Goal: Use online tool/utility: Utilize a website feature to perform a specific function

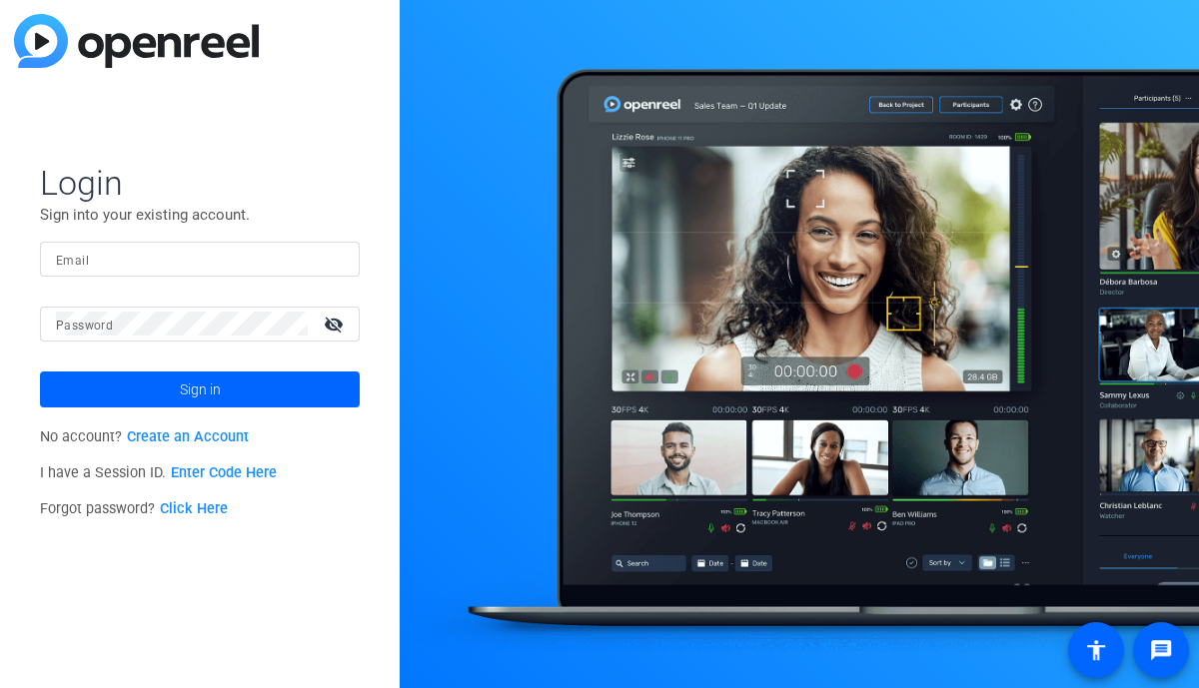
click at [70, 258] on mat-label "Email" at bounding box center [72, 261] width 33 height 14
click at [70, 258] on input "Email" at bounding box center [200, 259] width 288 height 24
type input "dlalonde@nephcure.org"
click at [174, 336] on div at bounding box center [182, 324] width 252 height 35
click at [40, 372] on button "Sign in" at bounding box center [200, 390] width 320 height 36
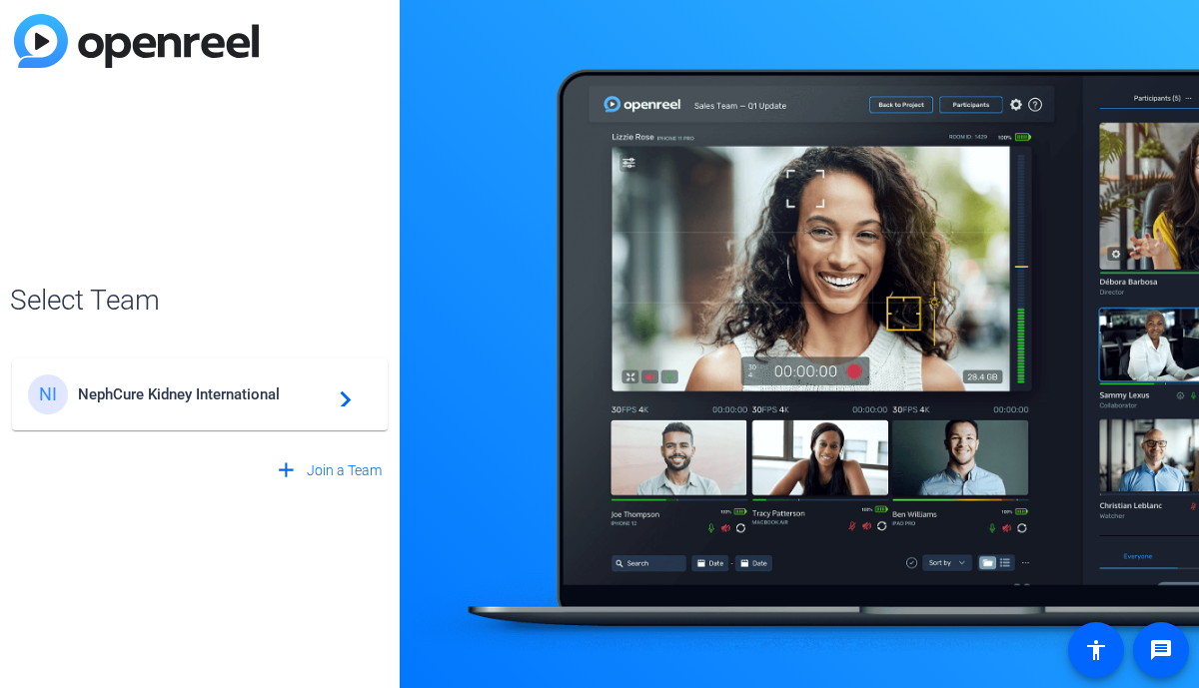
click at [192, 411] on div "NI NephCure Kidney International navigate_next" at bounding box center [200, 395] width 344 height 40
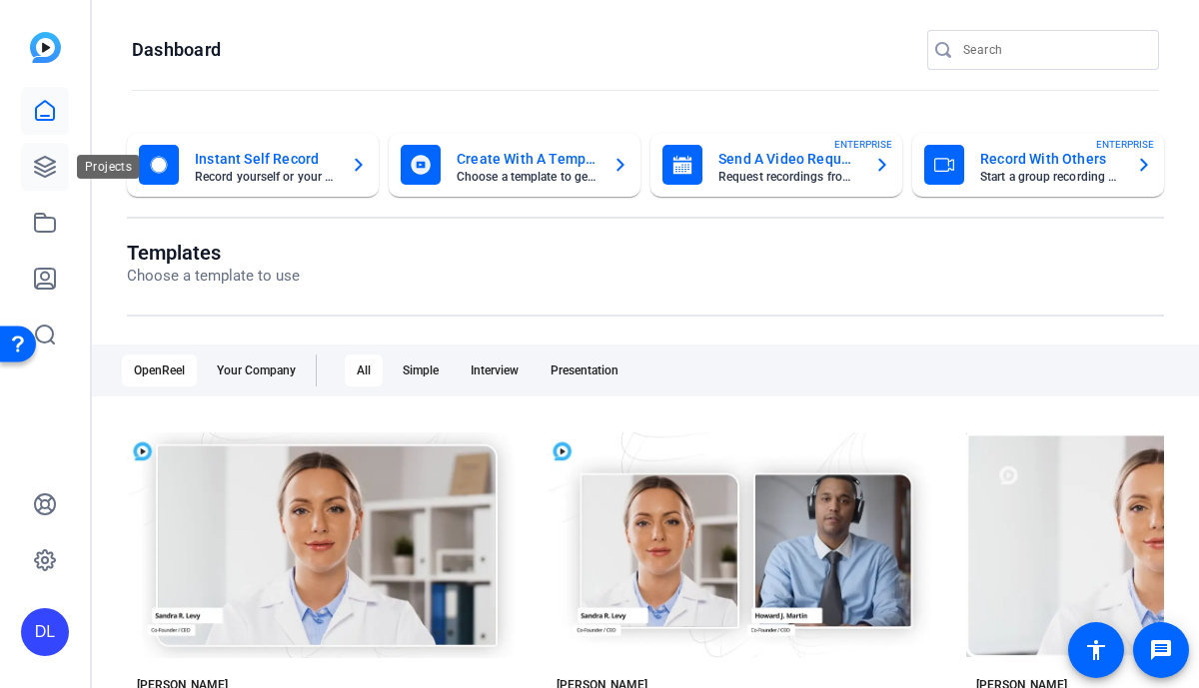
click at [61, 154] on link at bounding box center [45, 167] width 48 height 48
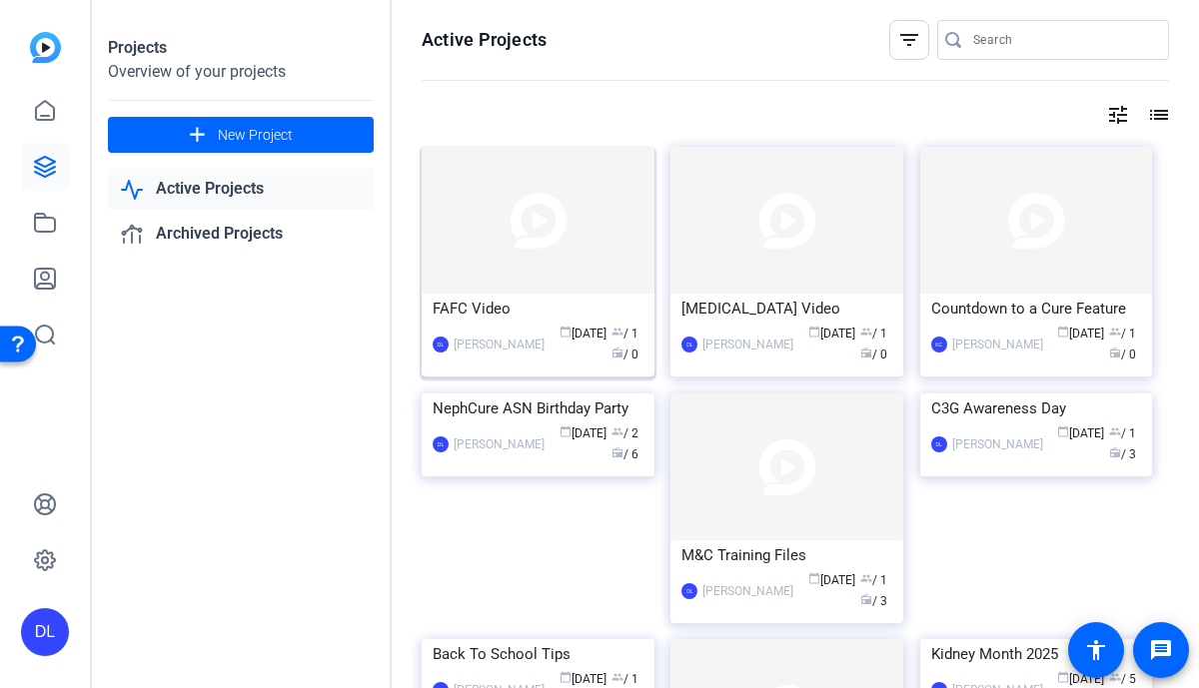
click at [502, 271] on img at bounding box center [538, 220] width 233 height 147
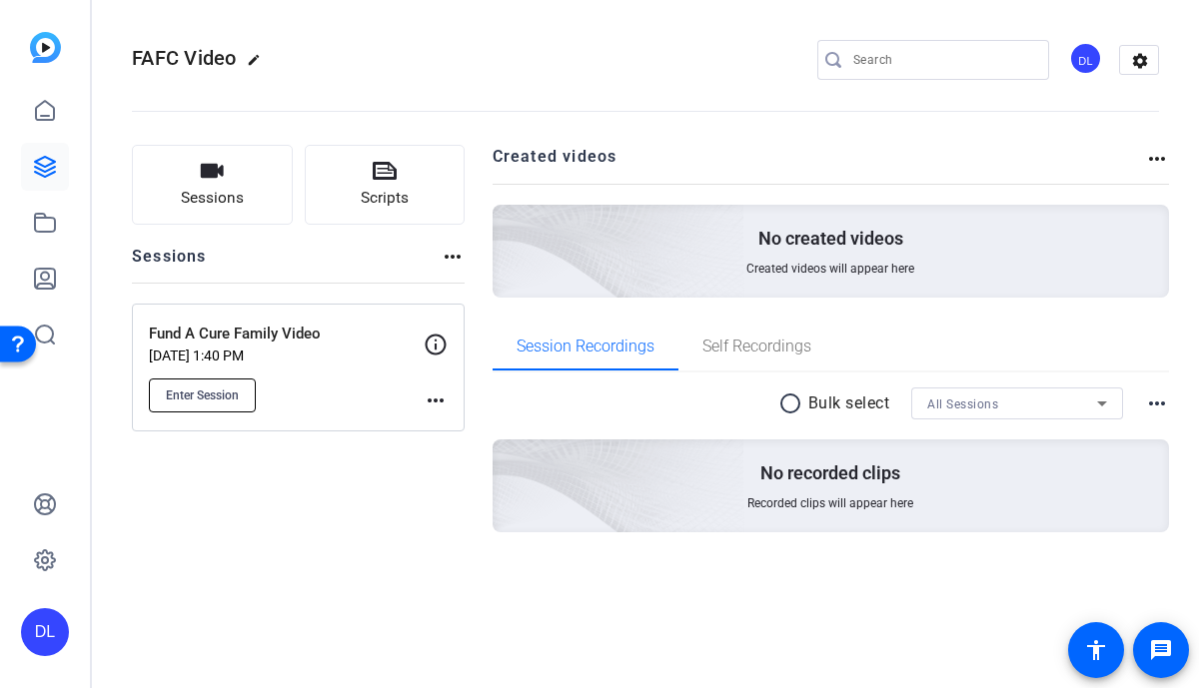
click at [230, 390] on span "Enter Session" at bounding box center [202, 396] width 73 height 16
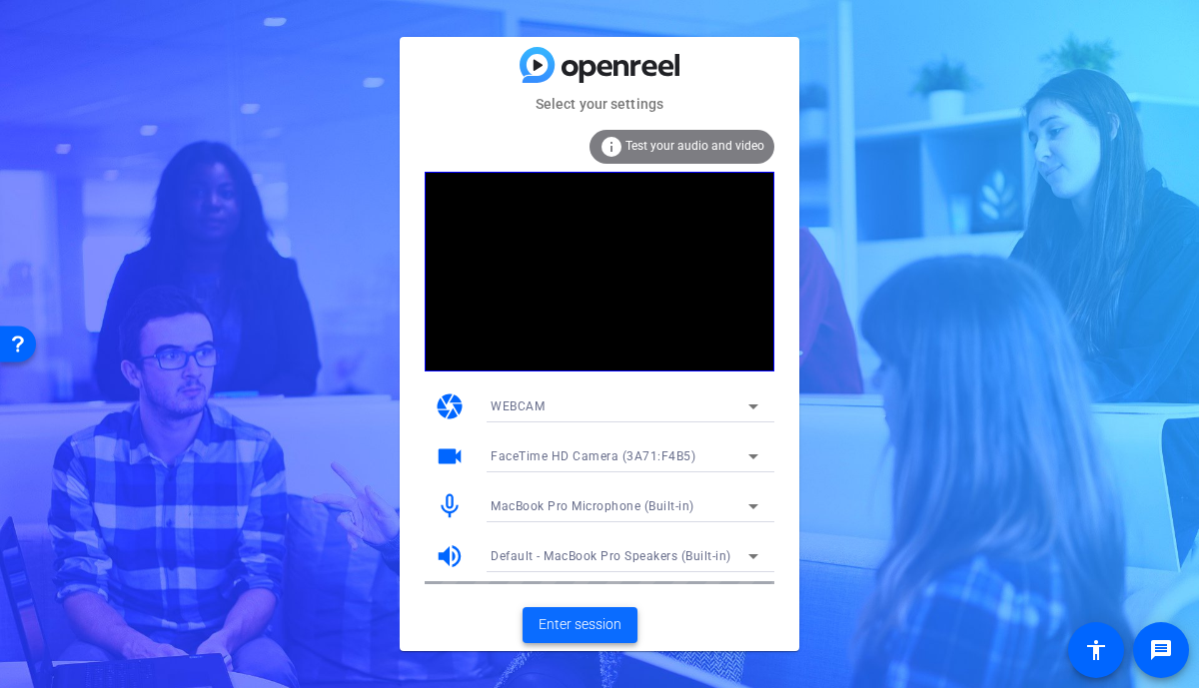
click at [570, 636] on span at bounding box center [580, 625] width 115 height 48
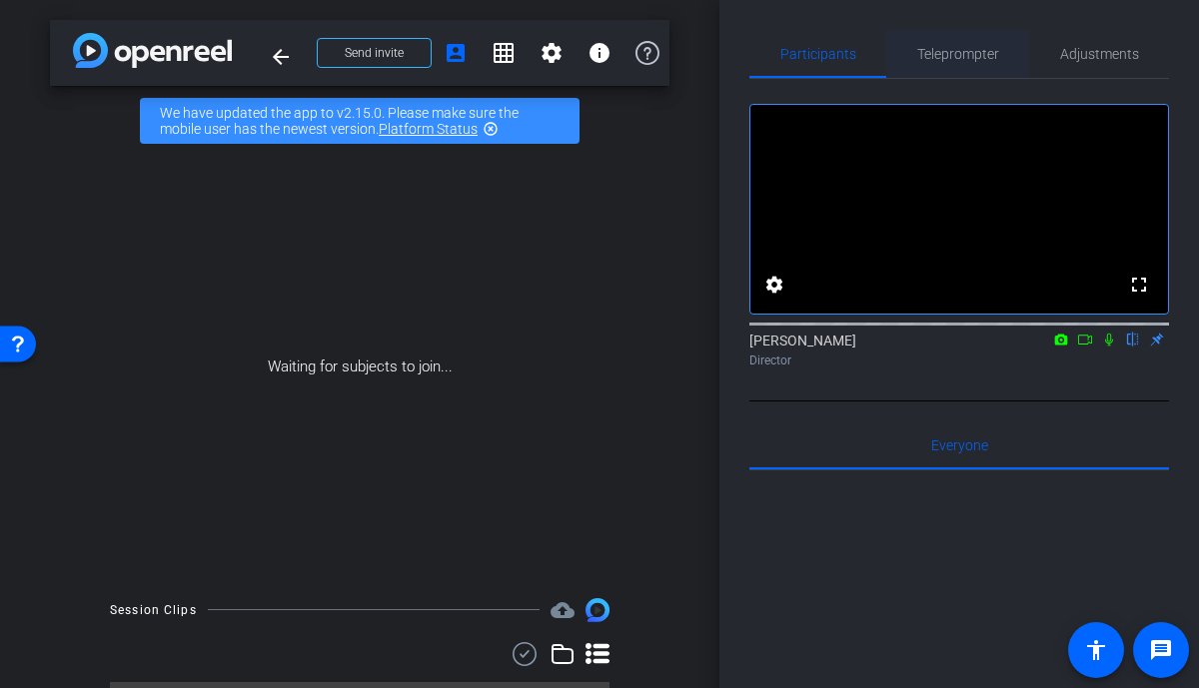
click at [948, 52] on span "Teleprompter" at bounding box center [958, 54] width 82 height 14
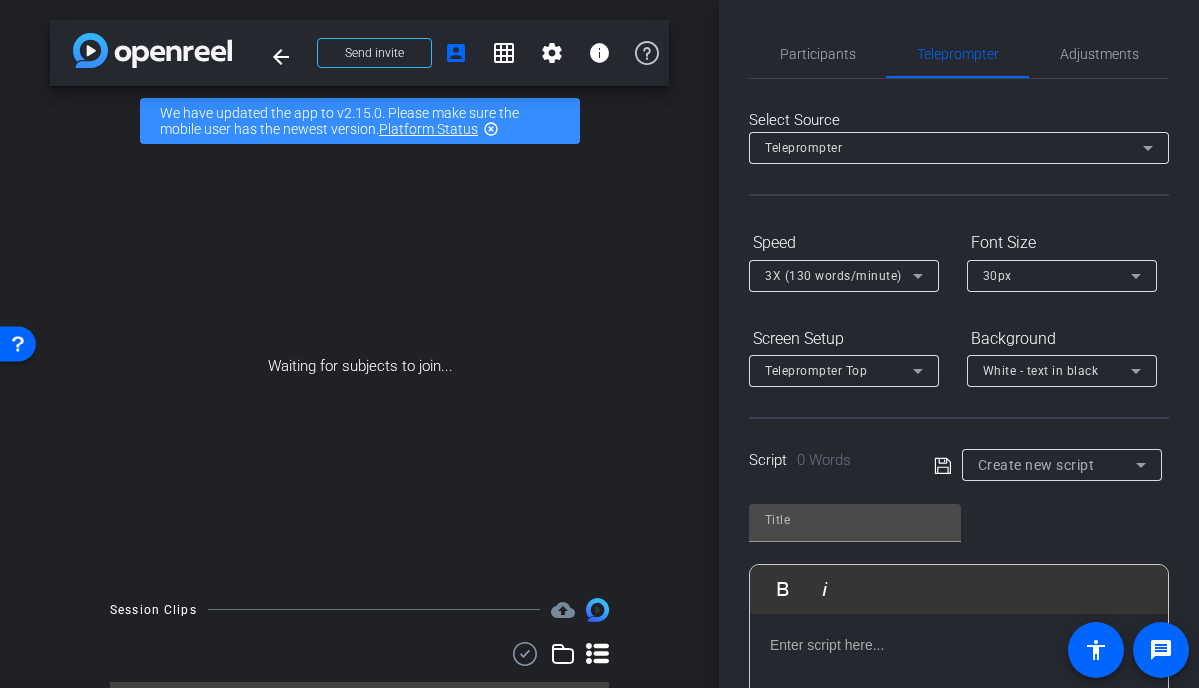
click at [828, 147] on span "Teleprompter" at bounding box center [803, 148] width 77 height 14
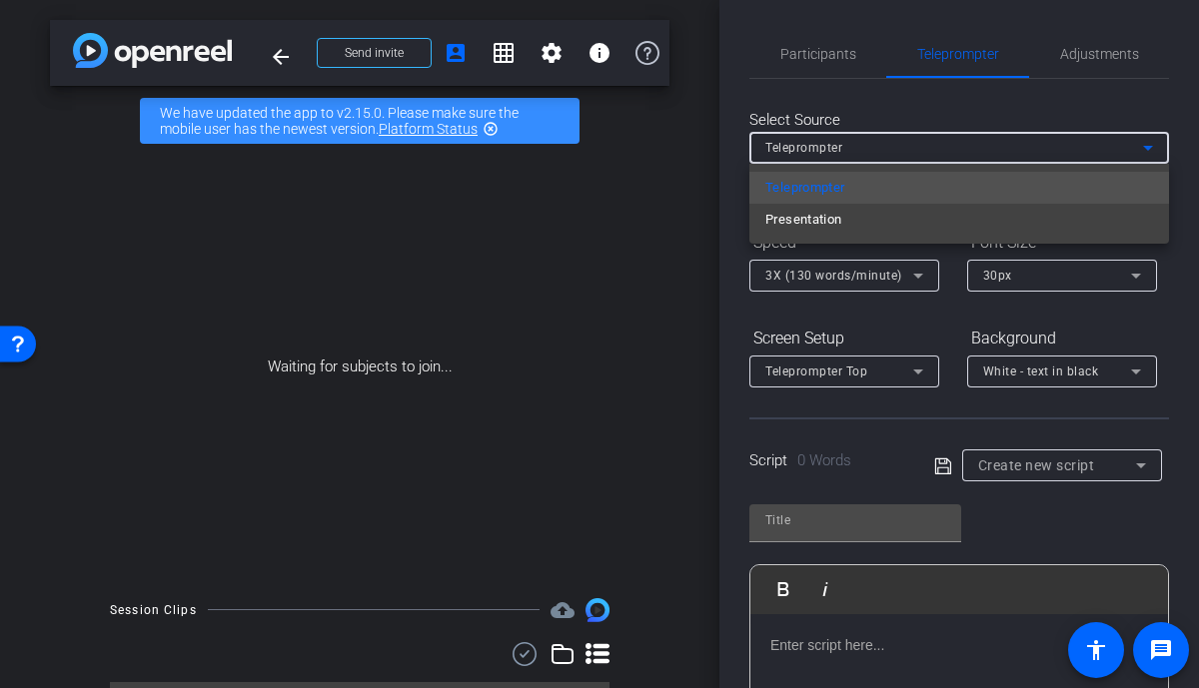
click at [831, 149] on div at bounding box center [599, 344] width 1199 height 688
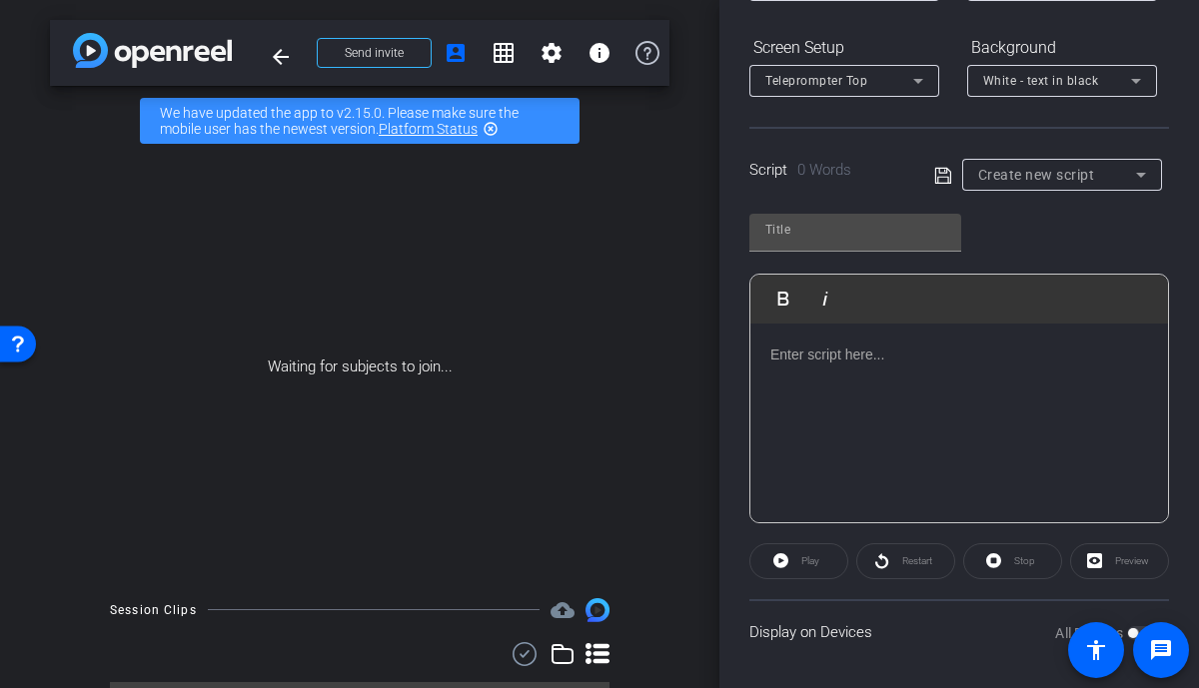
scroll to position [296, 0]
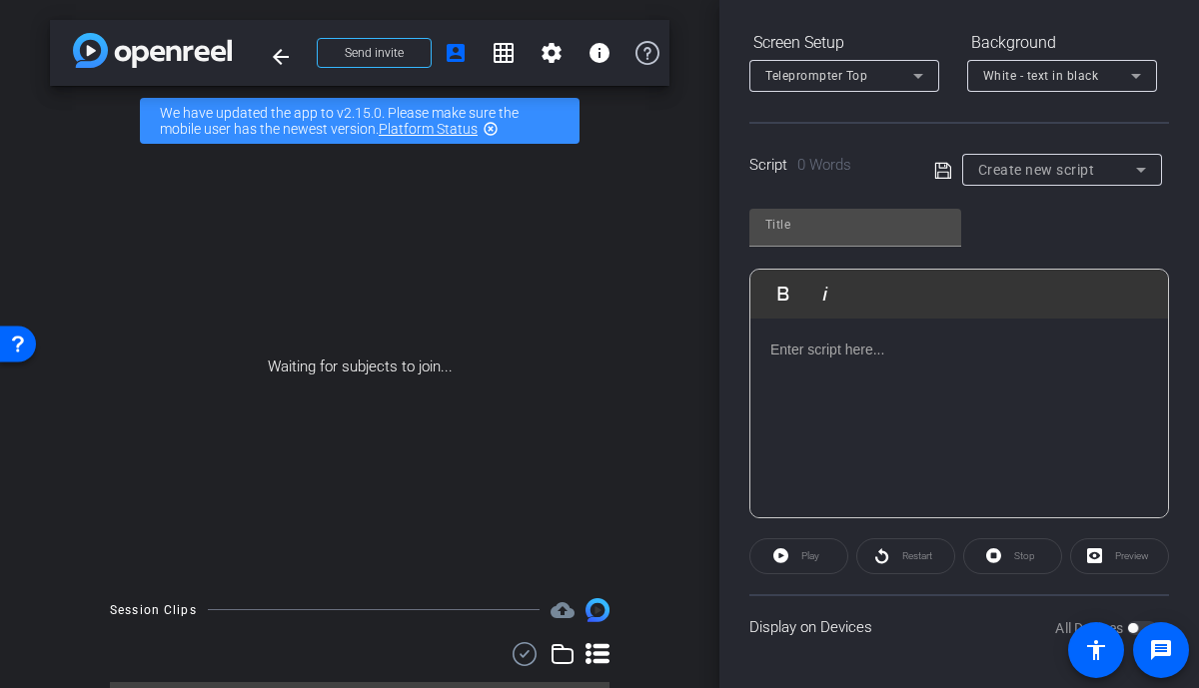
click at [857, 400] on div at bounding box center [959, 419] width 418 height 200
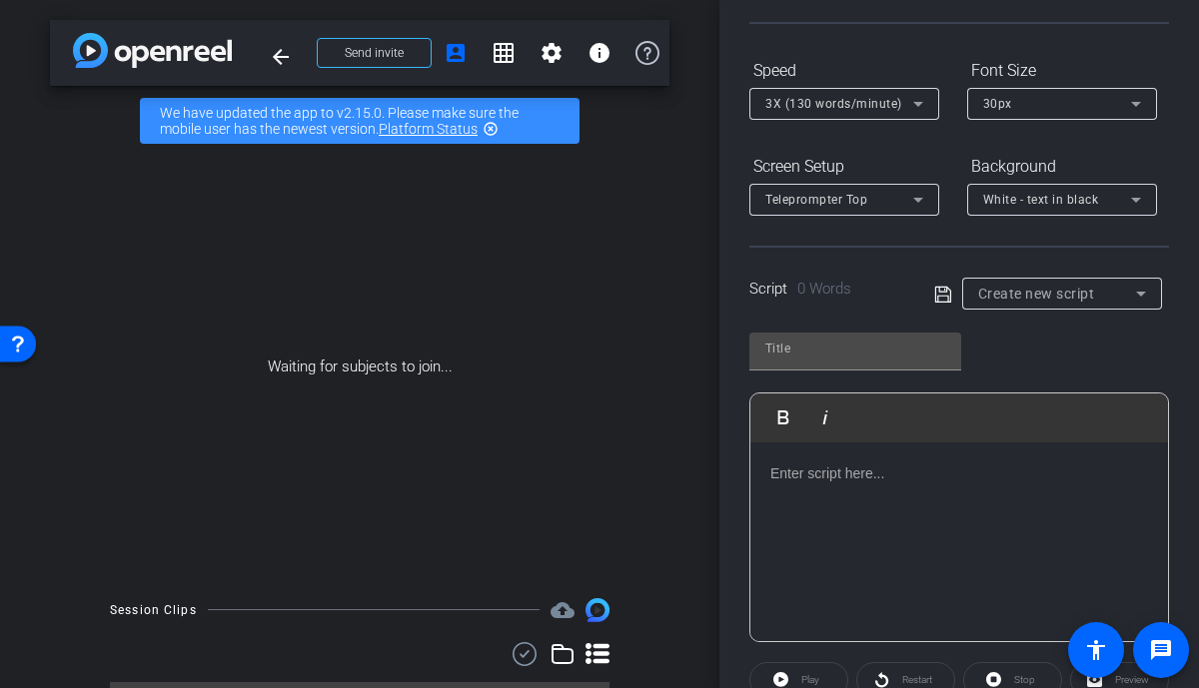
scroll to position [0, 0]
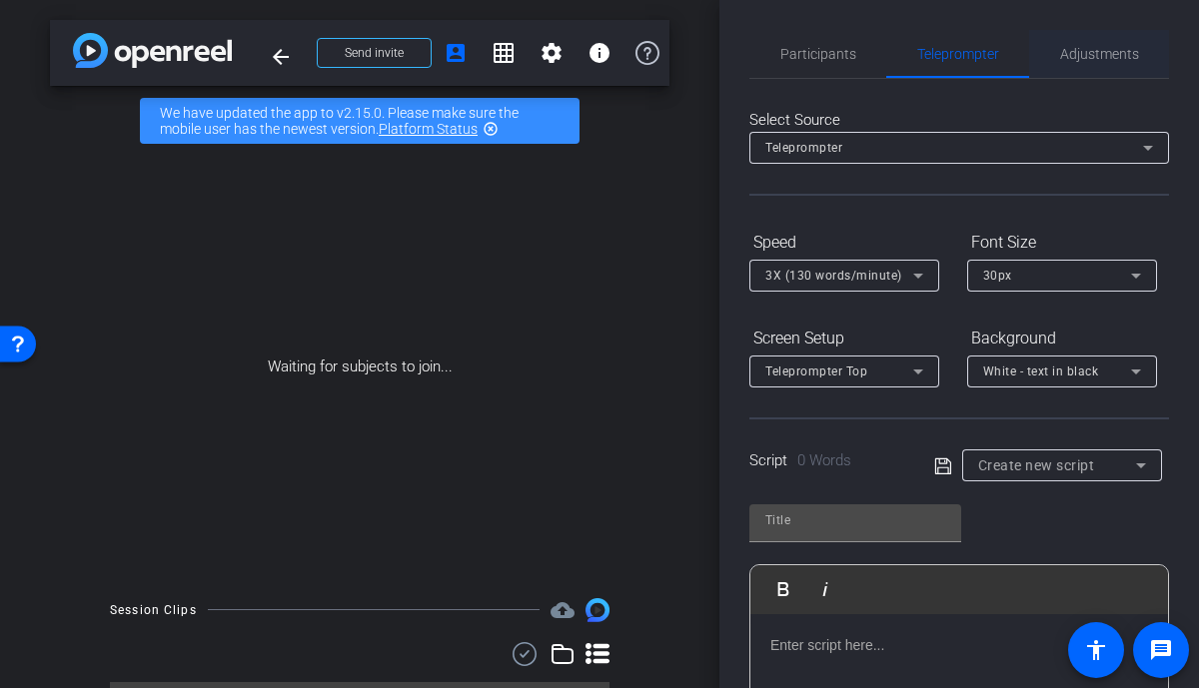
click at [1087, 63] on span "Adjustments" at bounding box center [1099, 54] width 79 height 48
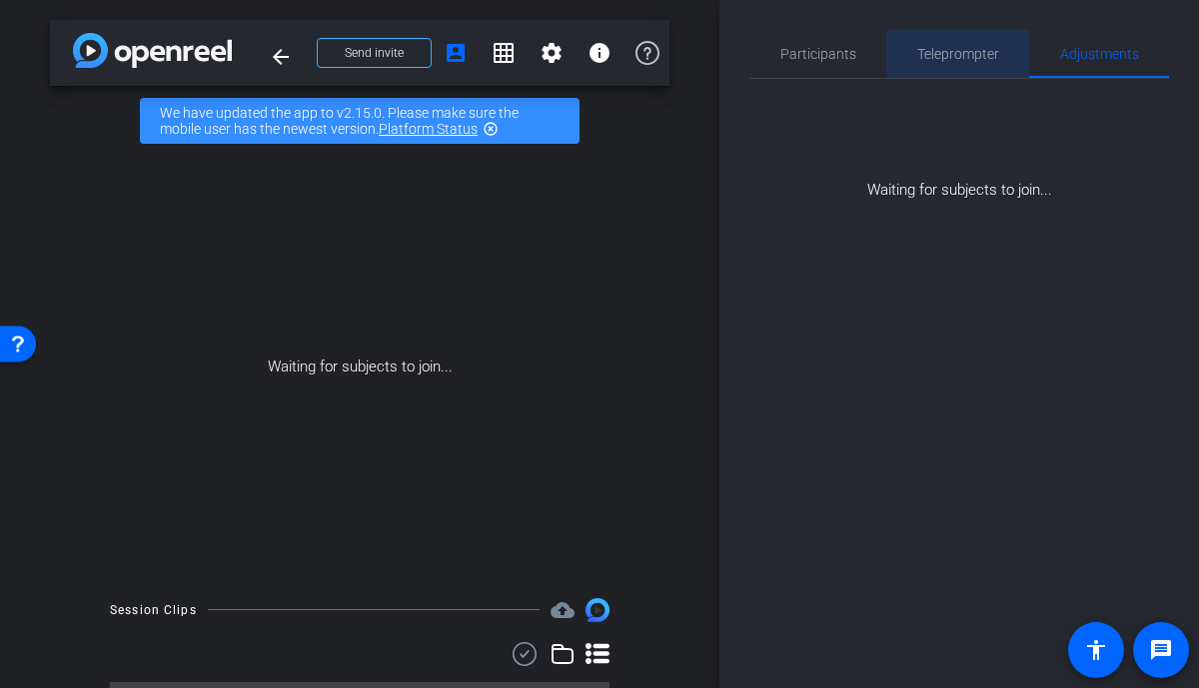
click at [966, 67] on span "Teleprompter" at bounding box center [958, 54] width 82 height 48
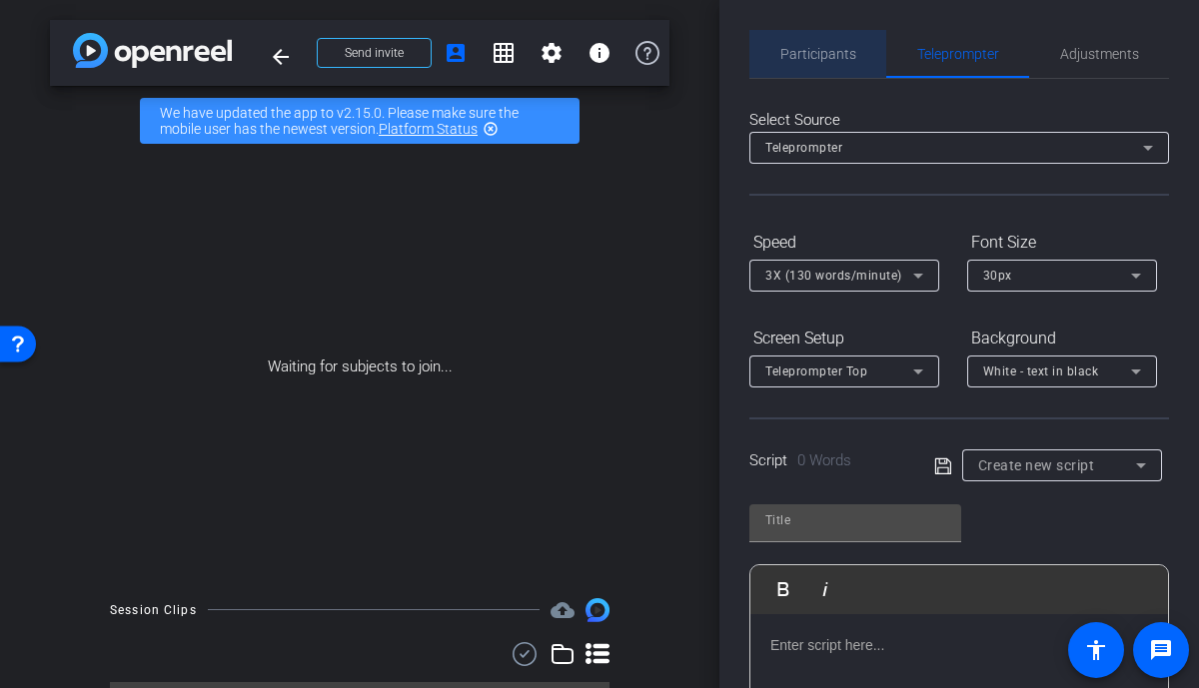
click at [850, 57] on span "Participants" at bounding box center [818, 54] width 76 height 14
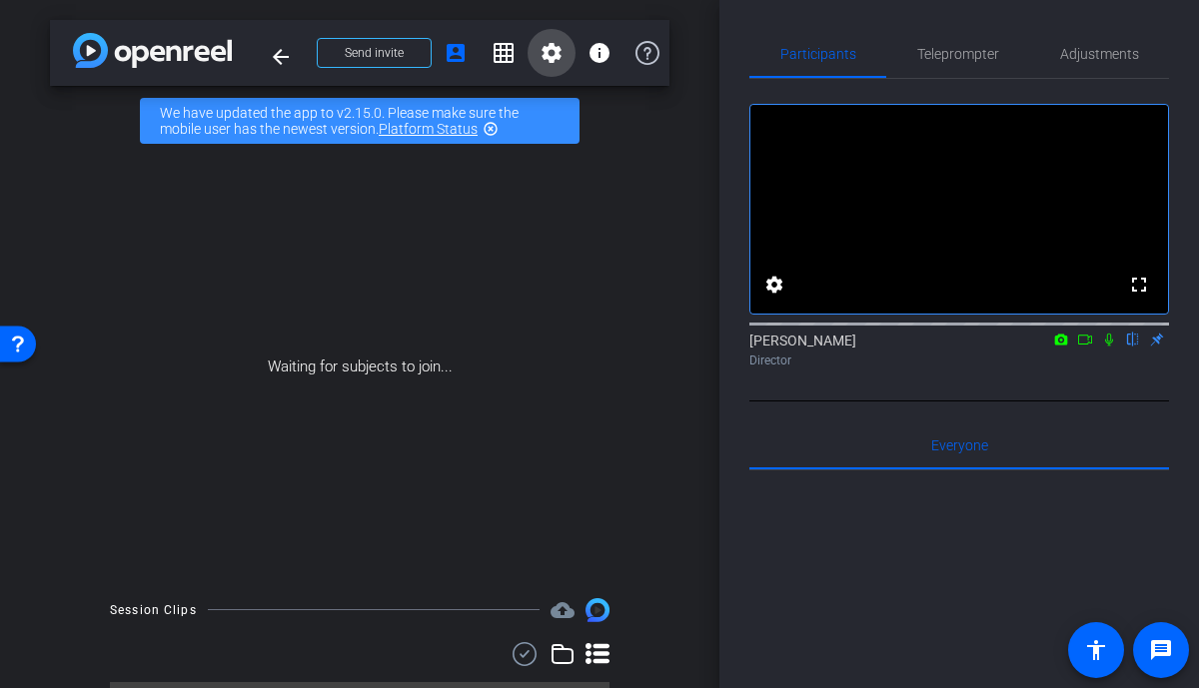
click at [547, 59] on mat-icon "settings" at bounding box center [552, 53] width 24 height 24
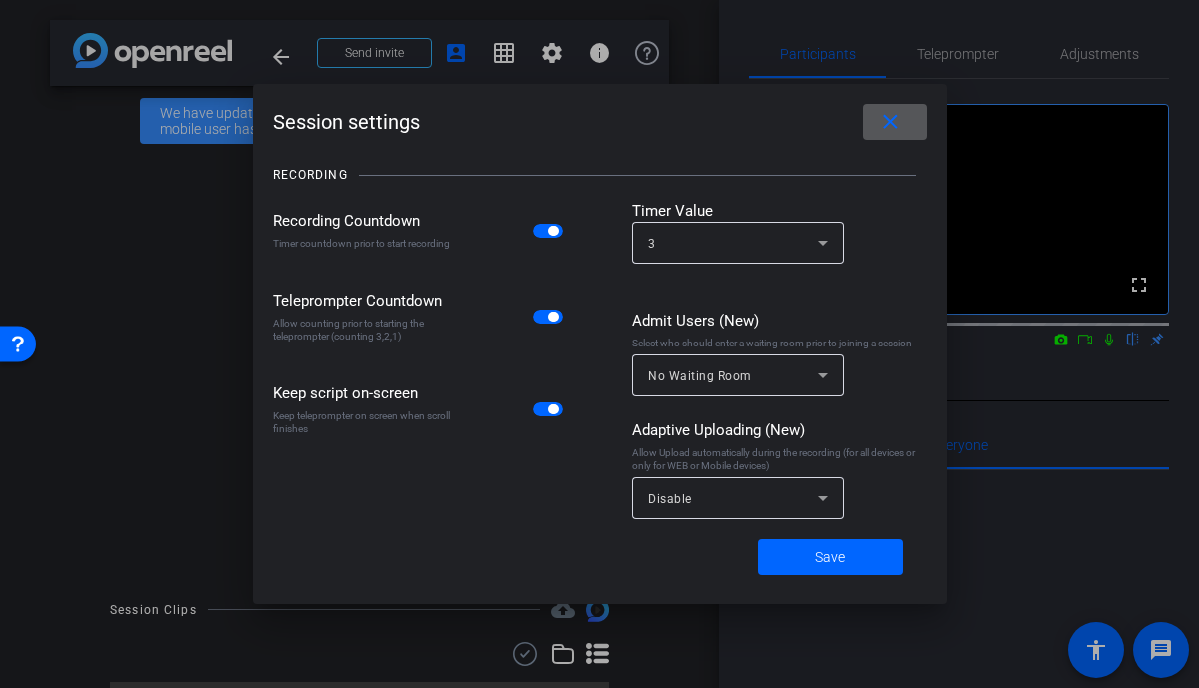
click at [902, 117] on mat-icon "close" at bounding box center [890, 122] width 25 height 25
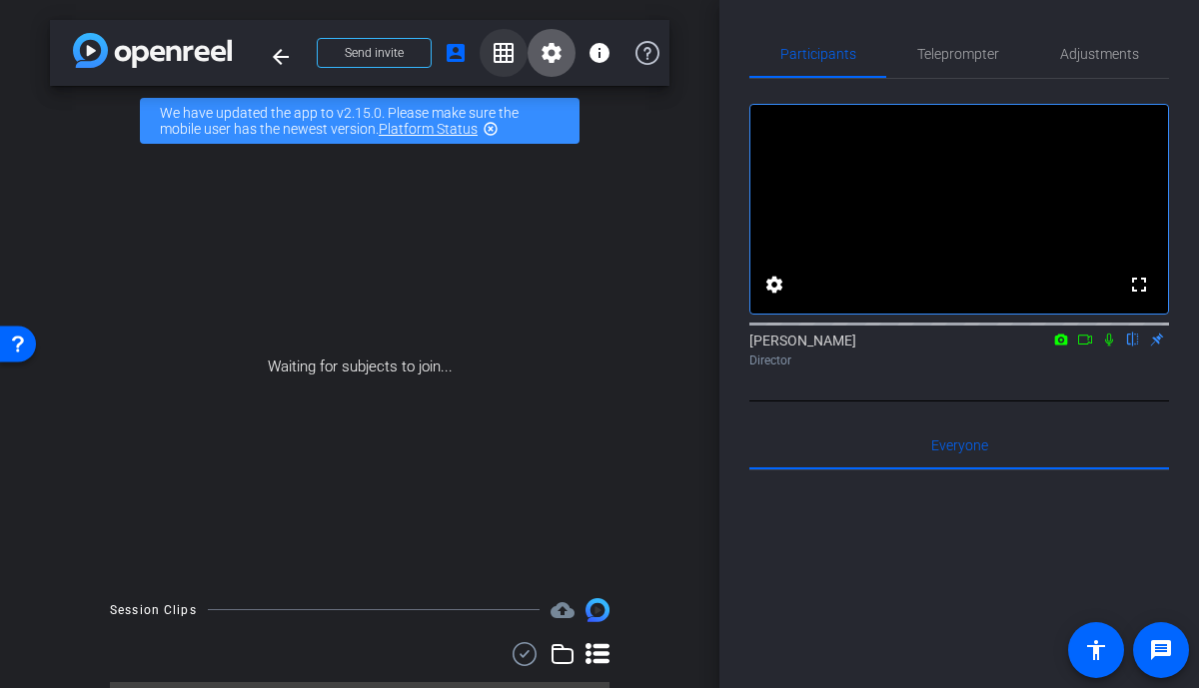
click at [508, 53] on mat-icon "grid_on" at bounding box center [504, 53] width 24 height 24
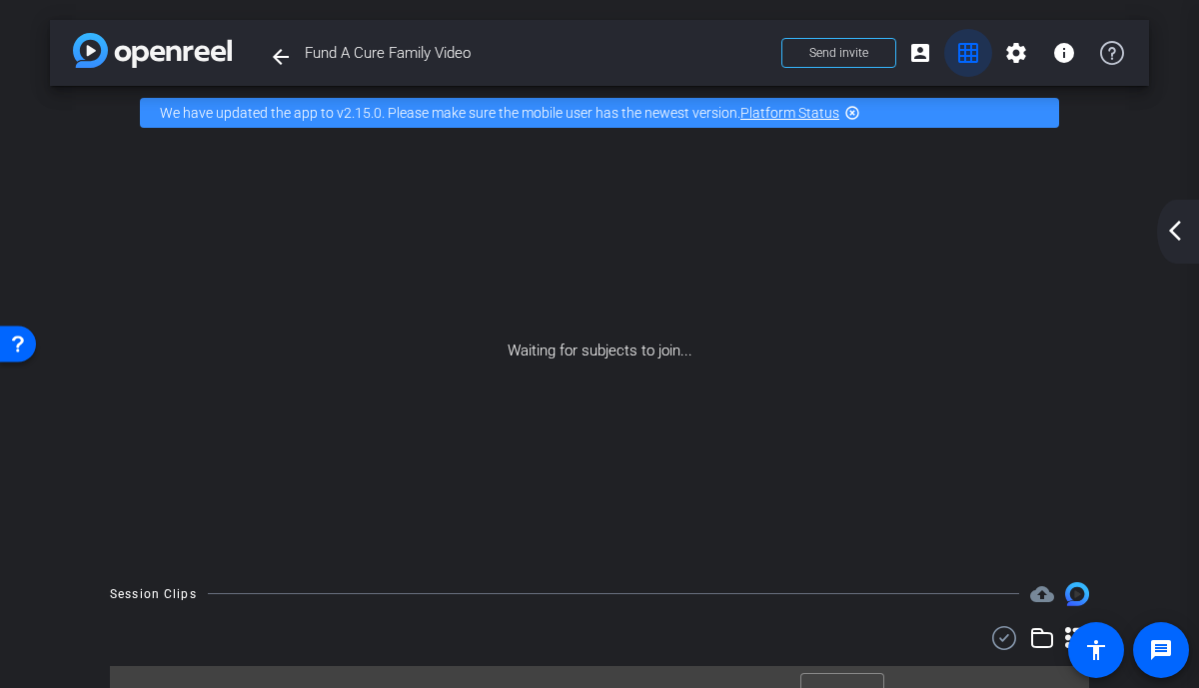
click at [966, 52] on mat-icon "grid_on" at bounding box center [968, 53] width 24 height 24
click at [916, 47] on mat-icon "account_box" at bounding box center [920, 53] width 24 height 24
